Goal: Find specific page/section: Find specific page/section

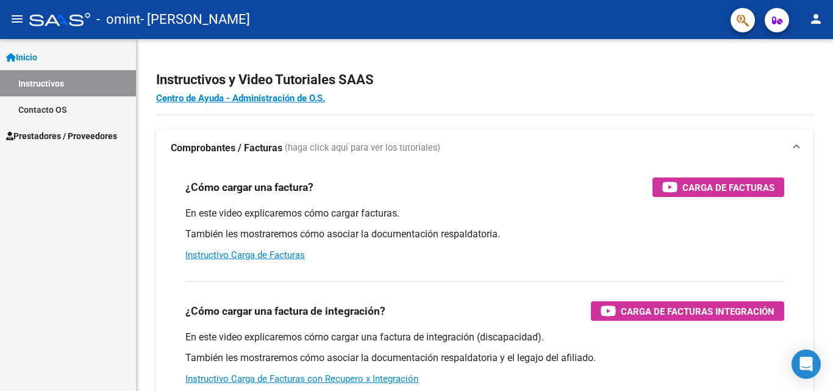
click at [17, 16] on mat-icon "menu" at bounding box center [17, 19] width 15 height 15
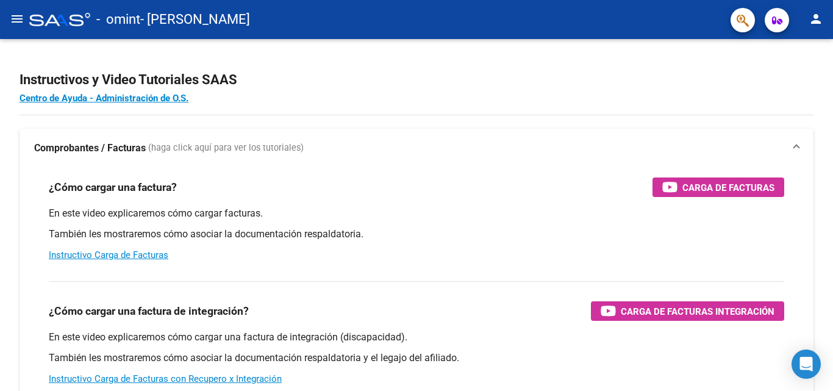
click at [8, 30] on mat-toolbar "menu - omint - [PERSON_NAME] person" at bounding box center [416, 19] width 833 height 39
click at [10, 13] on mat-icon "menu" at bounding box center [17, 19] width 15 height 15
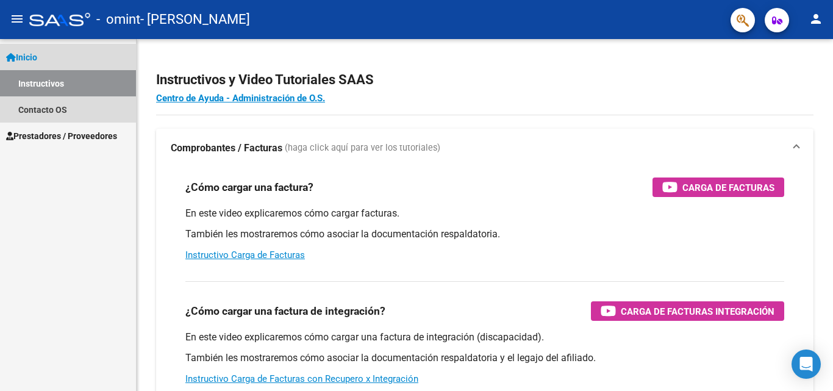
click at [33, 91] on link "Instructivos" at bounding box center [68, 83] width 136 height 26
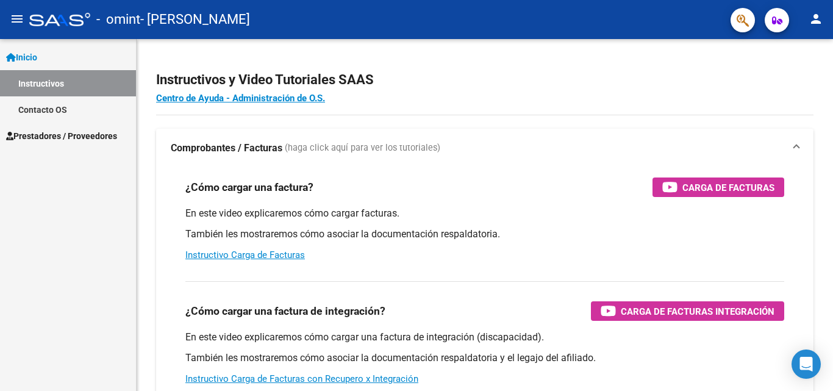
click at [60, 87] on link "Instructivos" at bounding box center [68, 83] width 136 height 26
click at [95, 127] on link "Prestadores / Proveedores" at bounding box center [68, 136] width 136 height 26
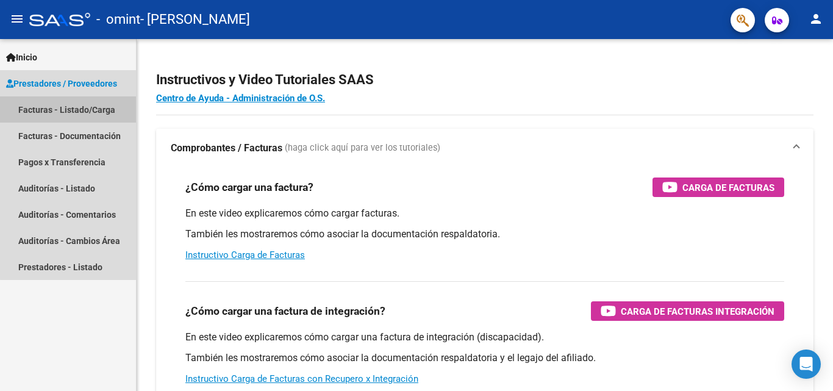
click at [88, 113] on link "Facturas - Listado/Carga" at bounding box center [68, 109] width 136 height 26
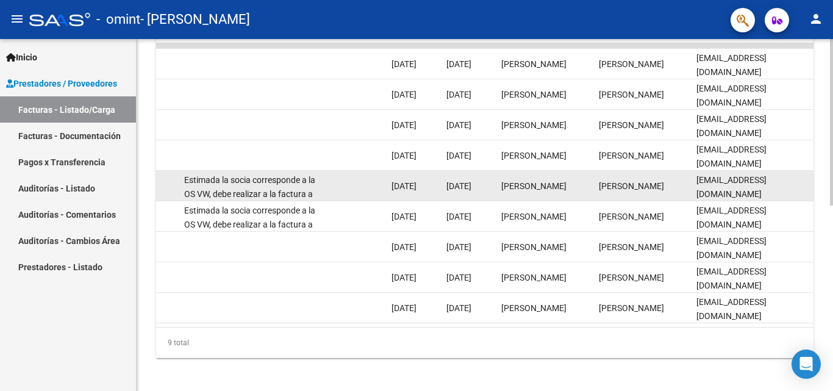
scroll to position [391, 0]
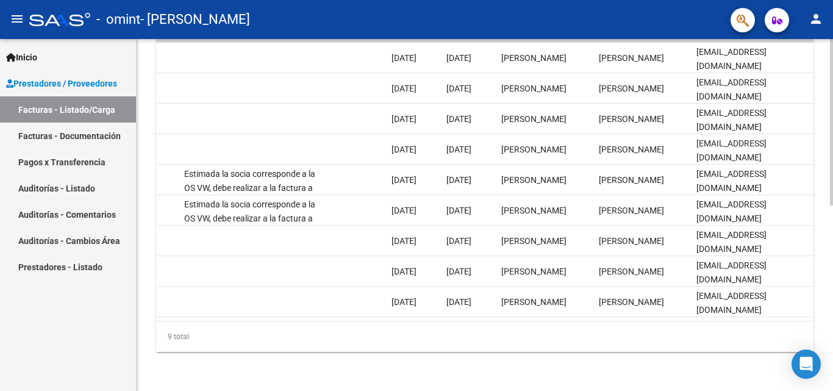
drag, startPoint x: 702, startPoint y: 311, endPoint x: 620, endPoint y: 313, distance: 81.7
click at [621, 313] on datatable-body "21544 Integración [PERSON_NAME] 27389576994 Factura C: 2 - 501 $ 98.964,88 [DAT…" at bounding box center [484, 179] width 657 height 284
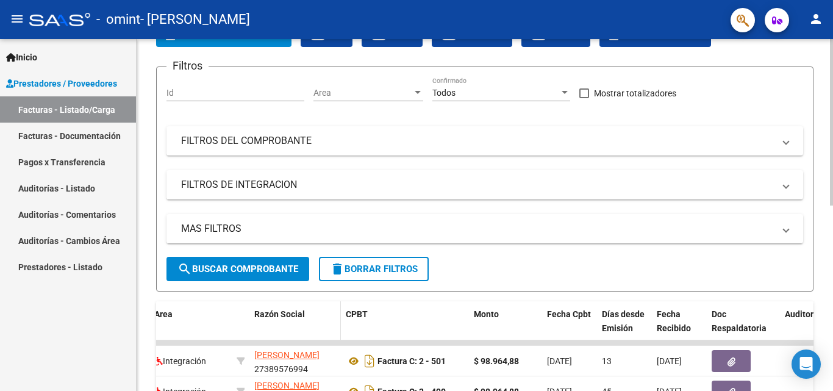
scroll to position [0, 0]
